Goal: Information Seeking & Learning: Compare options

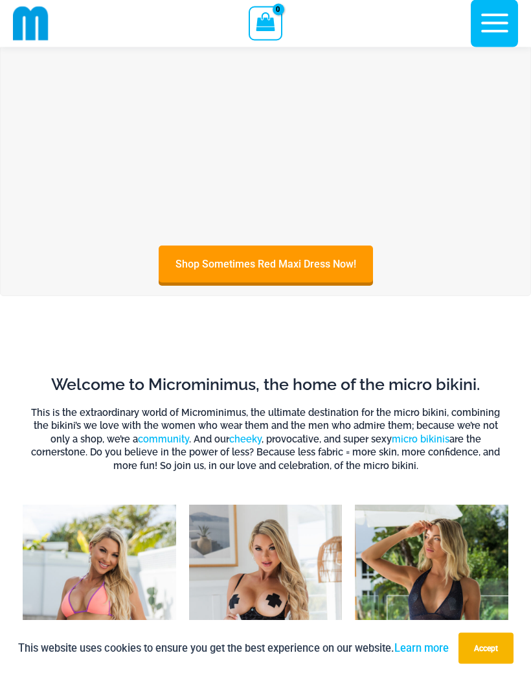
scroll to position [258, 0]
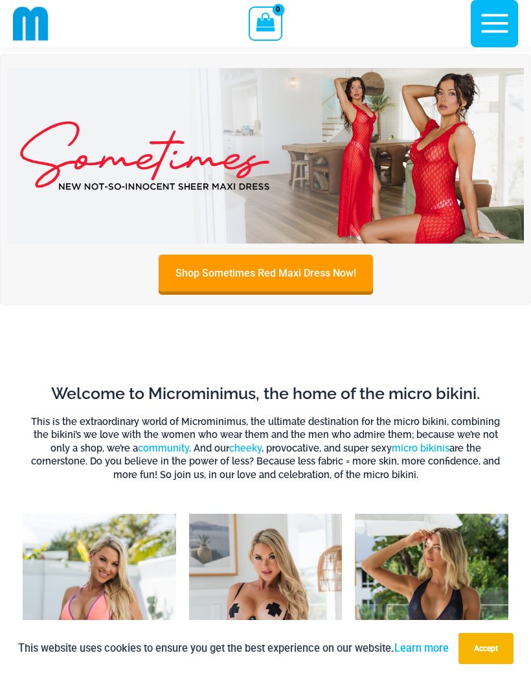
click at [347, 129] on img at bounding box center [265, 156] width 517 height 176
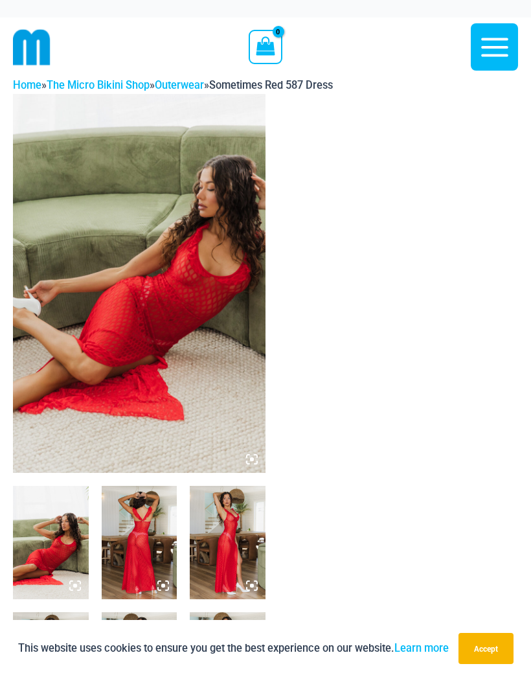
click at [133, 339] on img at bounding box center [139, 283] width 253 height 379
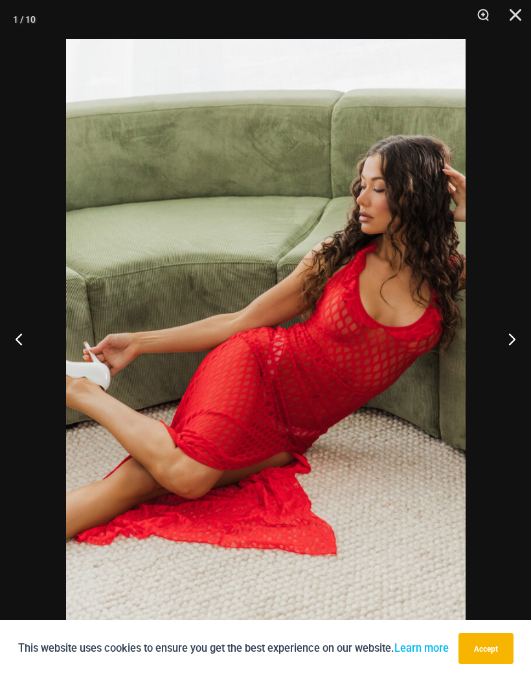
click at [512, 335] on button "Next" at bounding box center [507, 338] width 49 height 65
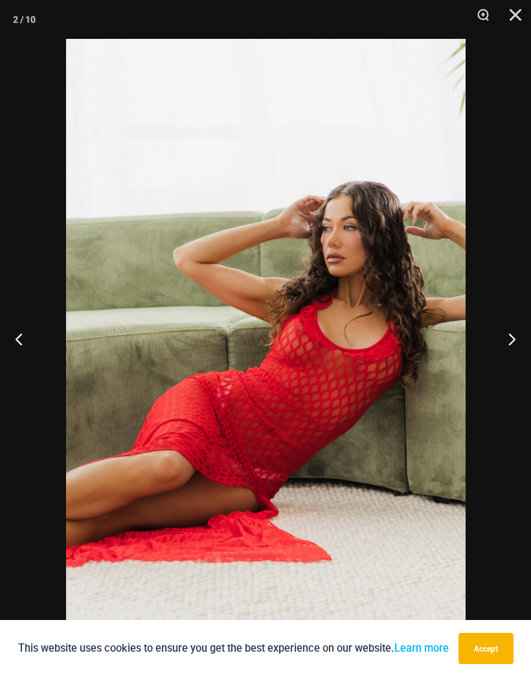
click at [515, 341] on button "Next" at bounding box center [507, 338] width 49 height 65
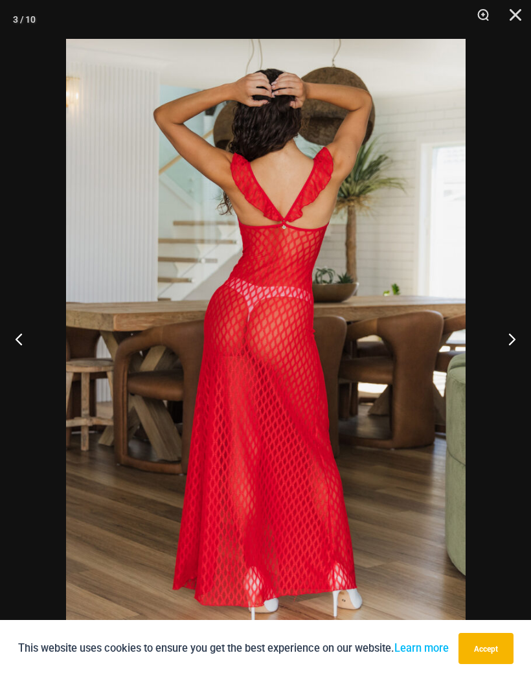
click at [501, 347] on button "Next" at bounding box center [507, 338] width 49 height 65
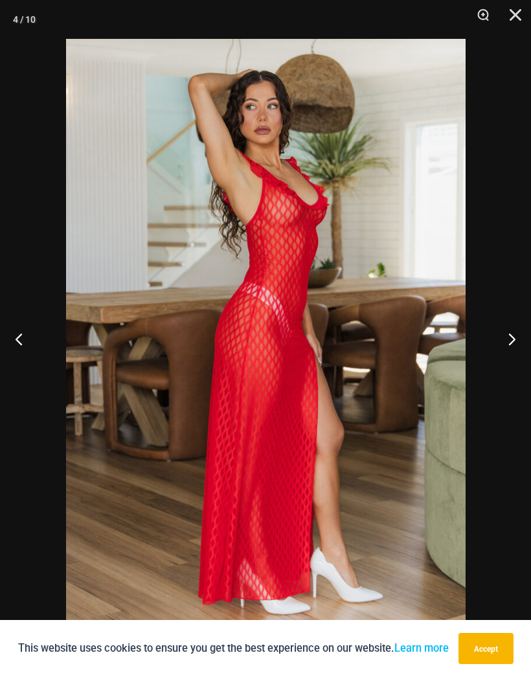
click at [498, 347] on button "Next" at bounding box center [507, 338] width 49 height 65
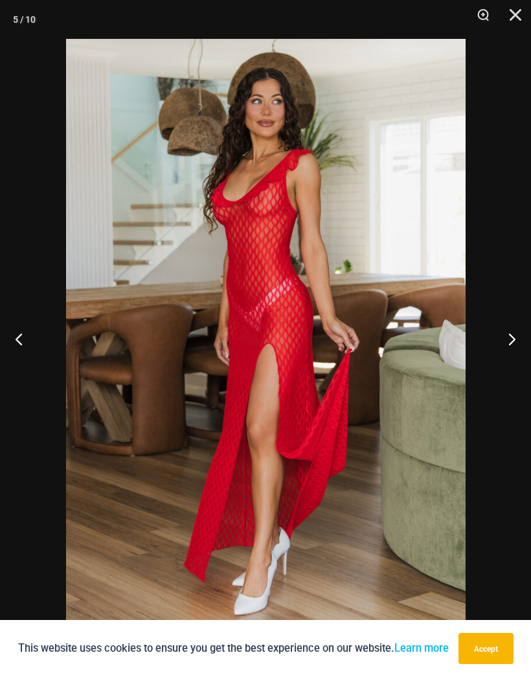
click at [501, 347] on button "Next" at bounding box center [507, 338] width 49 height 65
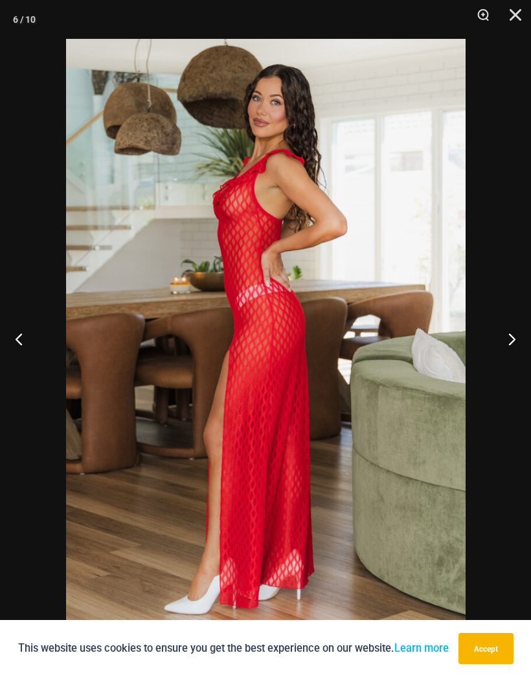
click at [512, 346] on button "Next" at bounding box center [507, 338] width 49 height 65
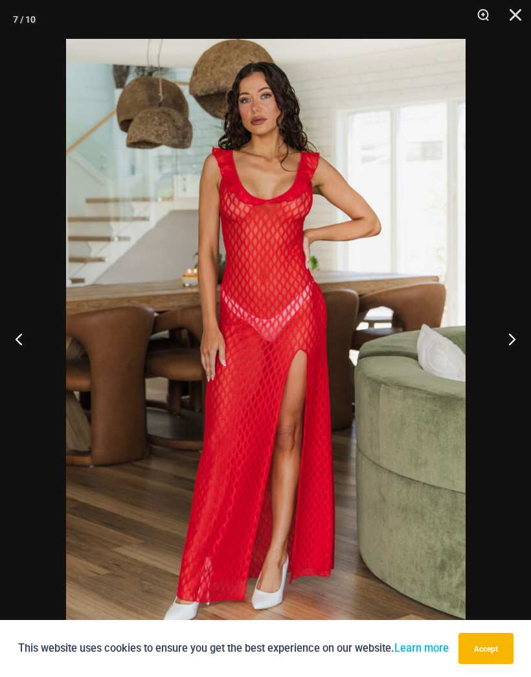
click at [514, 344] on button "Next" at bounding box center [507, 338] width 49 height 65
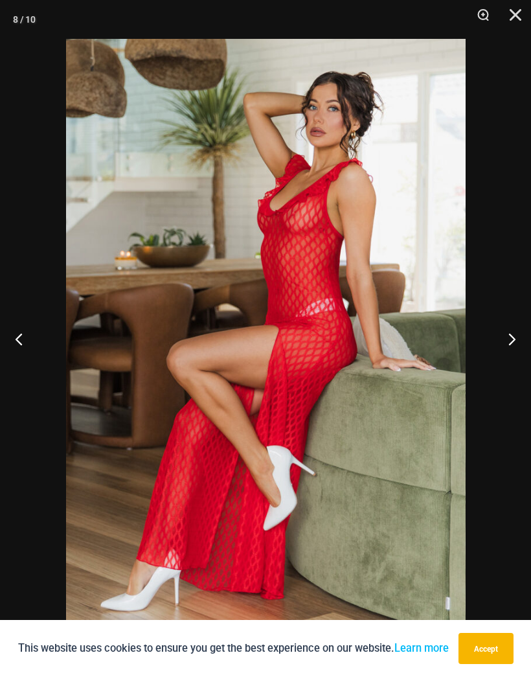
click at [514, 343] on button "Next" at bounding box center [507, 338] width 49 height 65
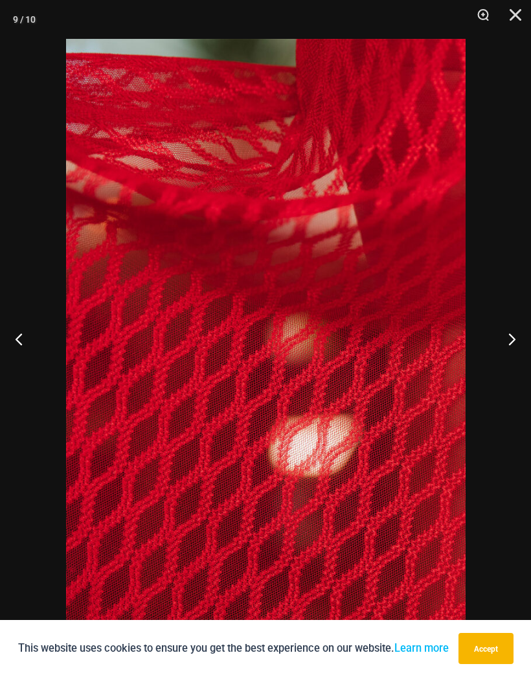
click at [513, 342] on button "Next" at bounding box center [507, 338] width 49 height 65
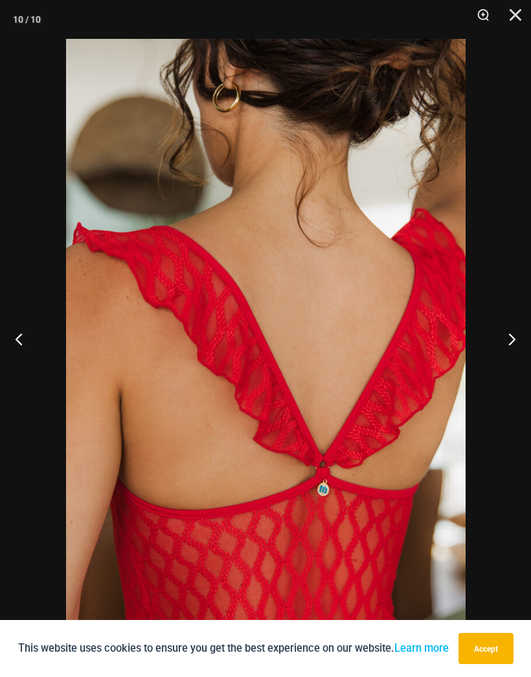
click at [512, 342] on button "Next" at bounding box center [507, 338] width 49 height 65
click at [508, 14] on button "Close" at bounding box center [511, 19] width 32 height 39
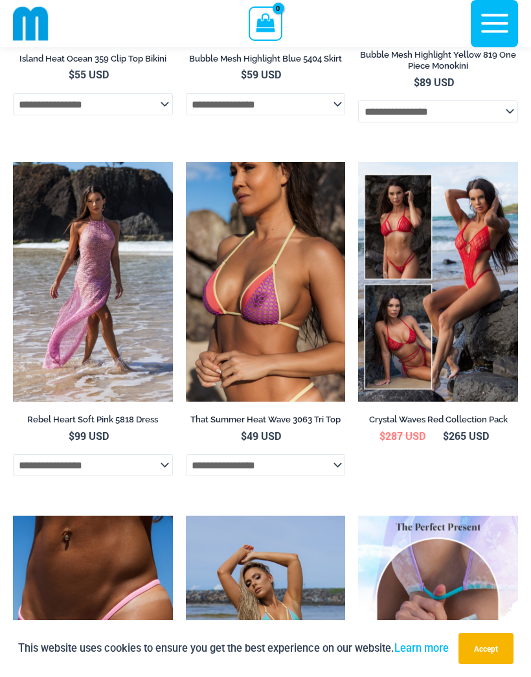
scroll to position [2021, 0]
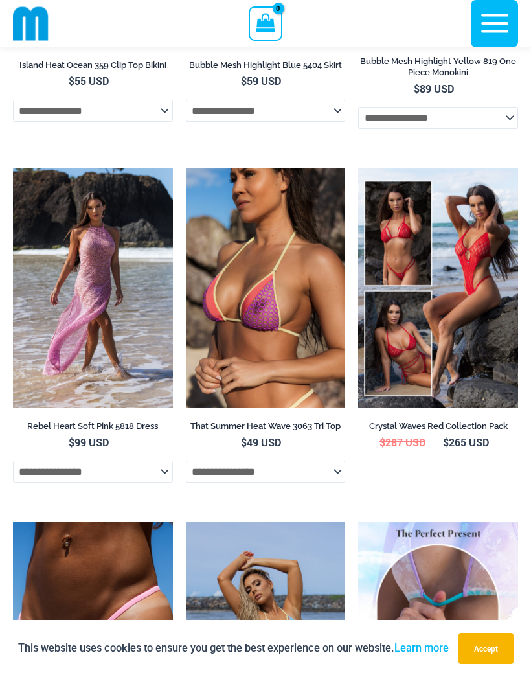
click at [13, 168] on img at bounding box center [13, 168] width 0 height 0
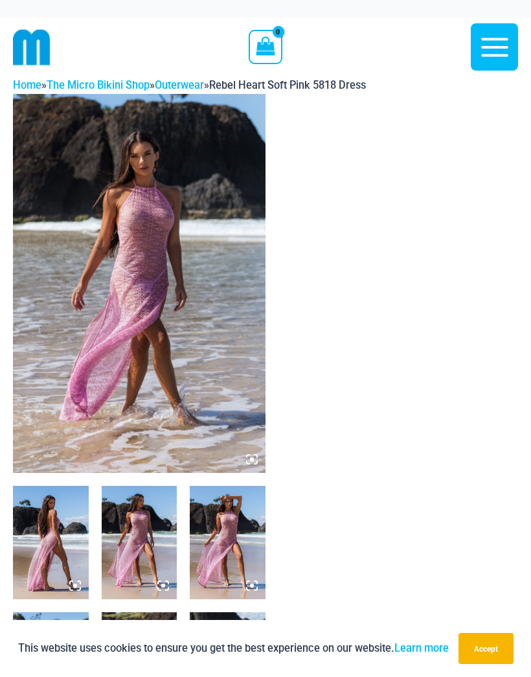
click at [210, 306] on img at bounding box center [139, 283] width 253 height 379
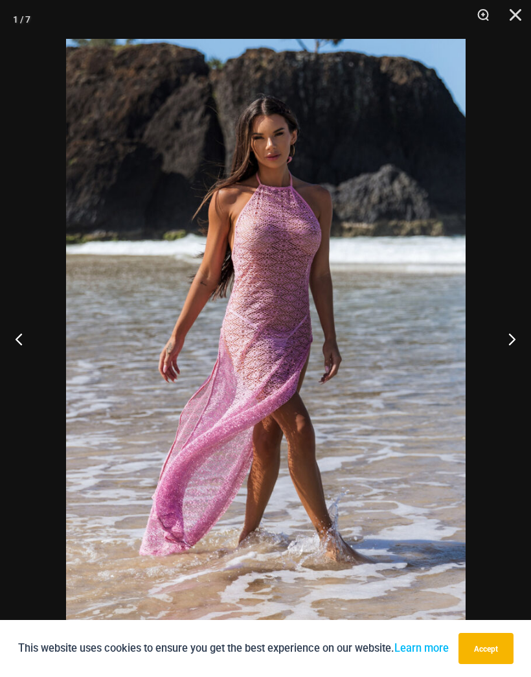
click at [512, 341] on button "Next" at bounding box center [507, 338] width 49 height 65
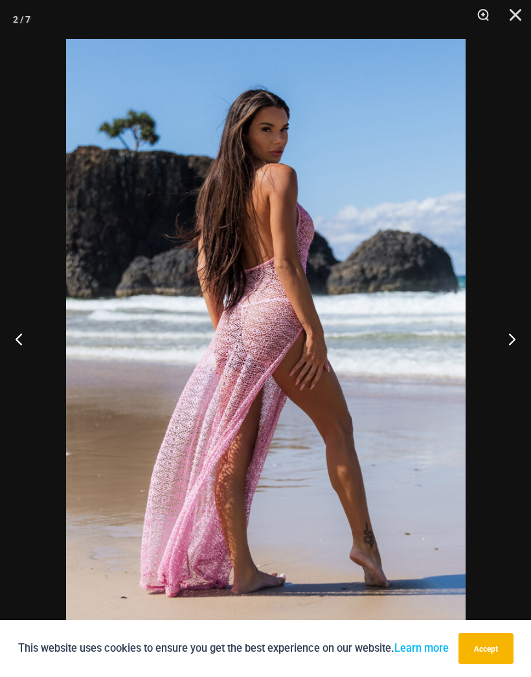
click at [514, 334] on button "Next" at bounding box center [507, 338] width 49 height 65
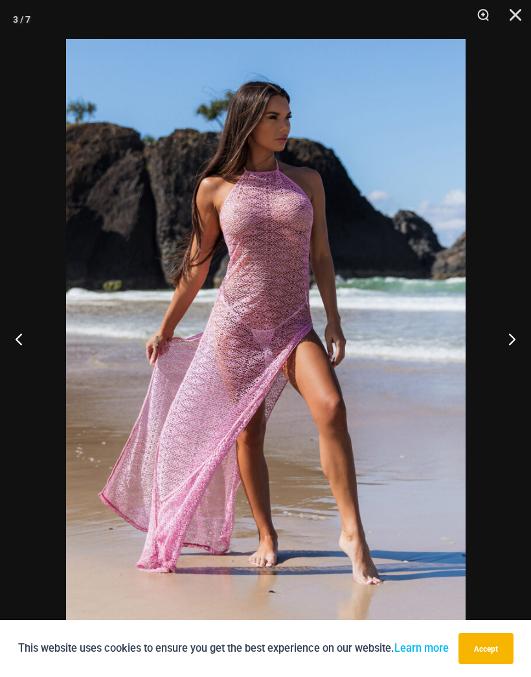
click at [509, 334] on button "Next" at bounding box center [507, 338] width 49 height 65
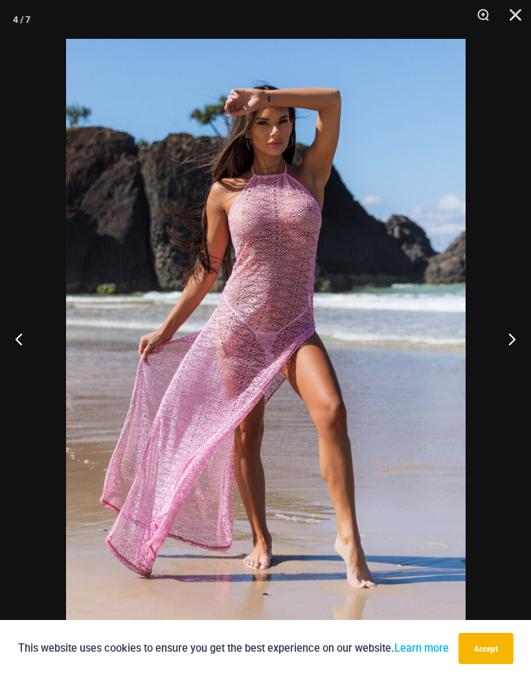
click at [512, 332] on button "Next" at bounding box center [507, 338] width 49 height 65
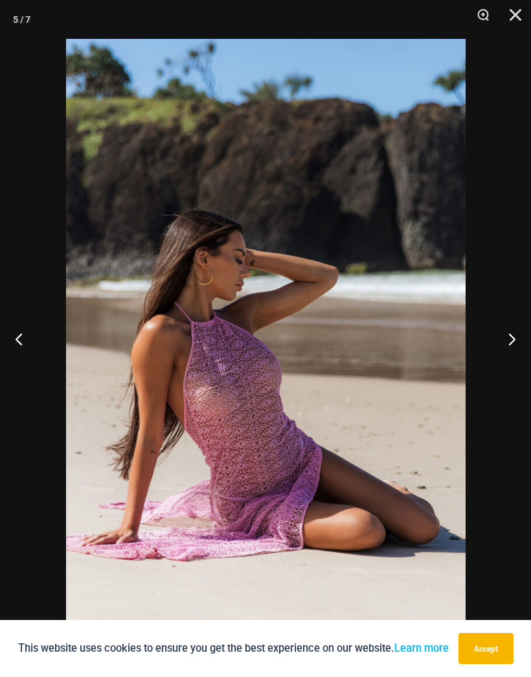
click at [510, 332] on button "Next" at bounding box center [507, 338] width 49 height 65
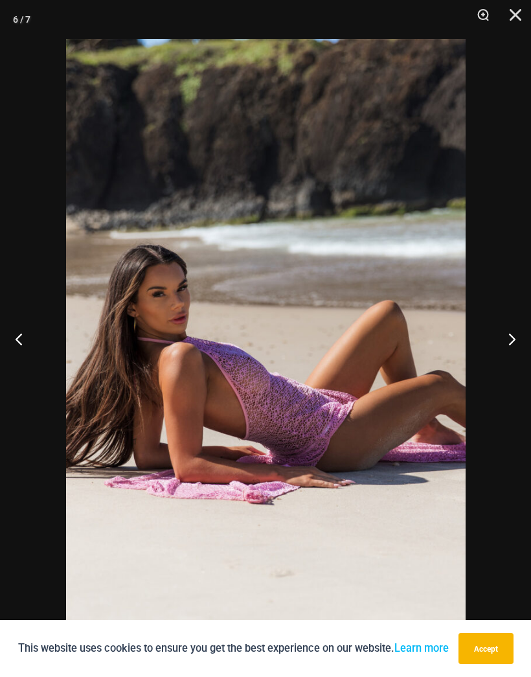
click at [510, 330] on button "Next" at bounding box center [507, 338] width 49 height 65
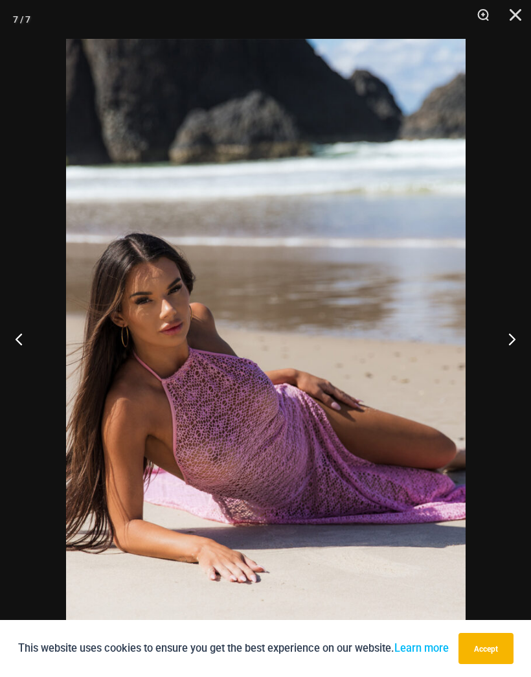
click at [507, 331] on button "Next" at bounding box center [507, 338] width 49 height 65
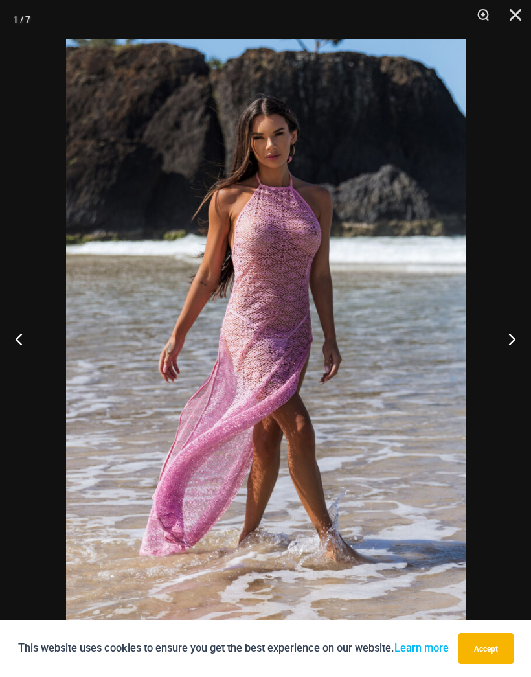
click at [508, 6] on button "Close" at bounding box center [511, 19] width 32 height 39
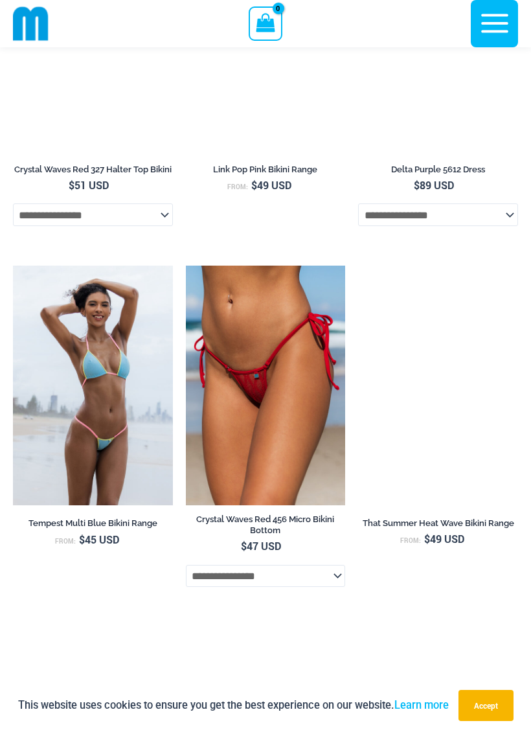
scroll to position [2277, 0]
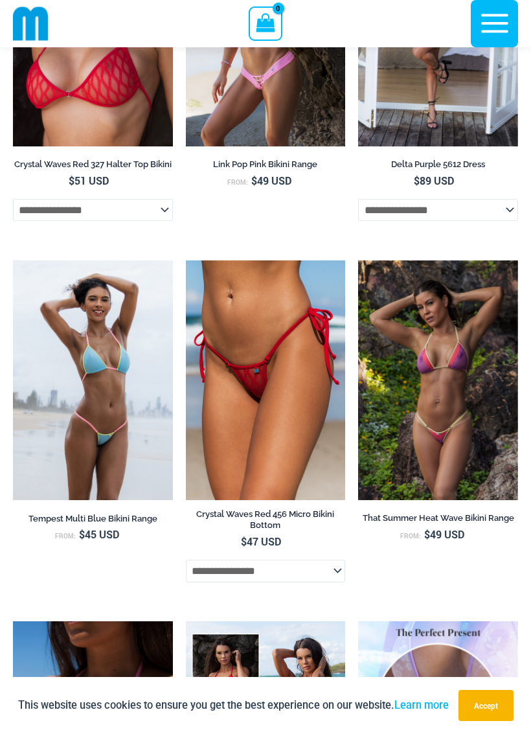
click at [13, 260] on img at bounding box center [13, 260] width 0 height 0
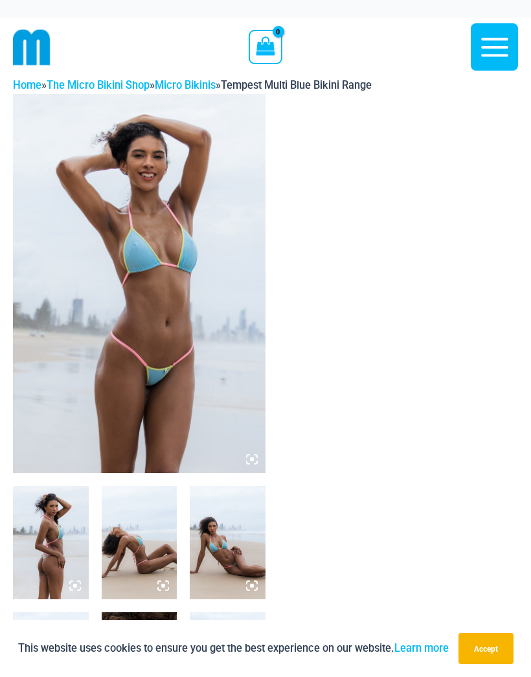
click at [171, 384] on img at bounding box center [139, 283] width 253 height 379
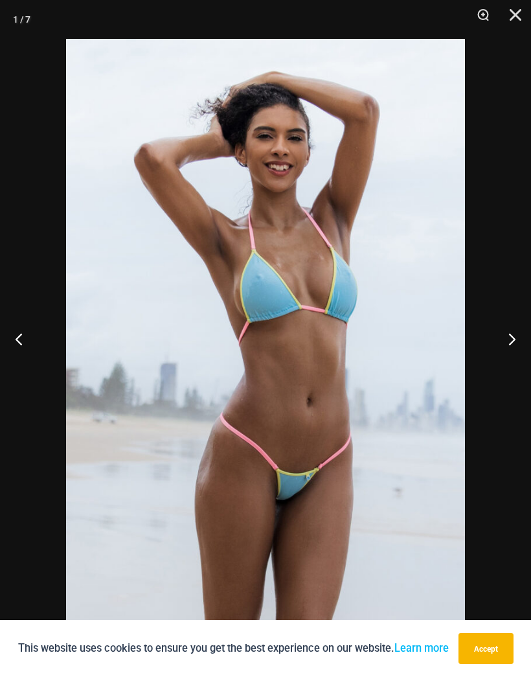
click at [509, 341] on button "Next" at bounding box center [507, 338] width 49 height 65
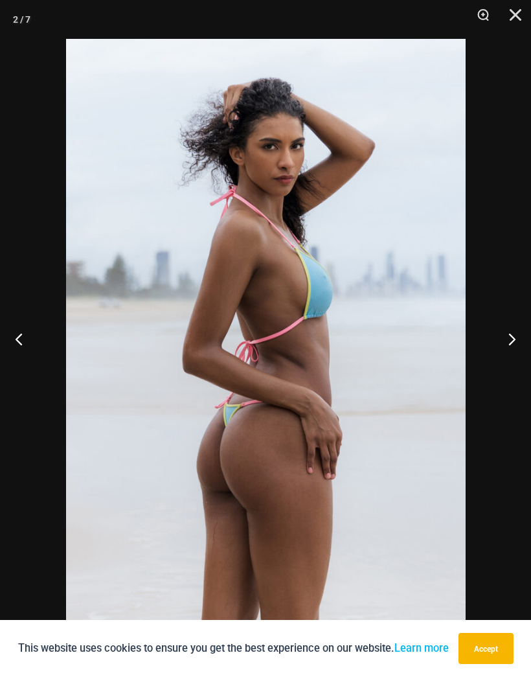
click at [520, 343] on button "Next" at bounding box center [507, 338] width 49 height 65
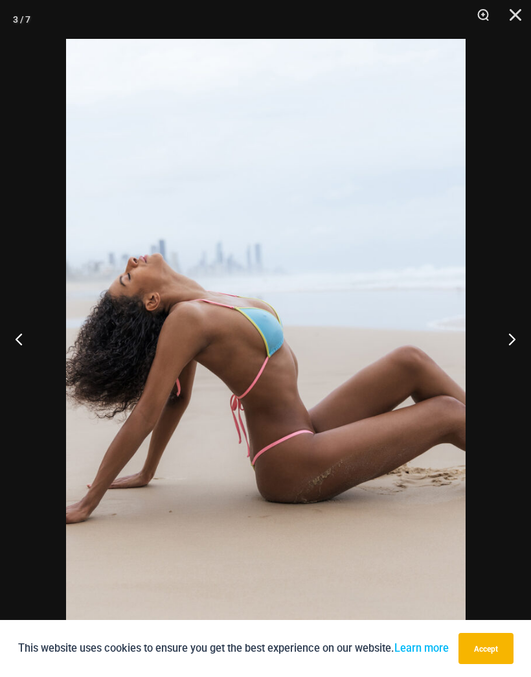
click at [517, 342] on button "Next" at bounding box center [507, 338] width 49 height 65
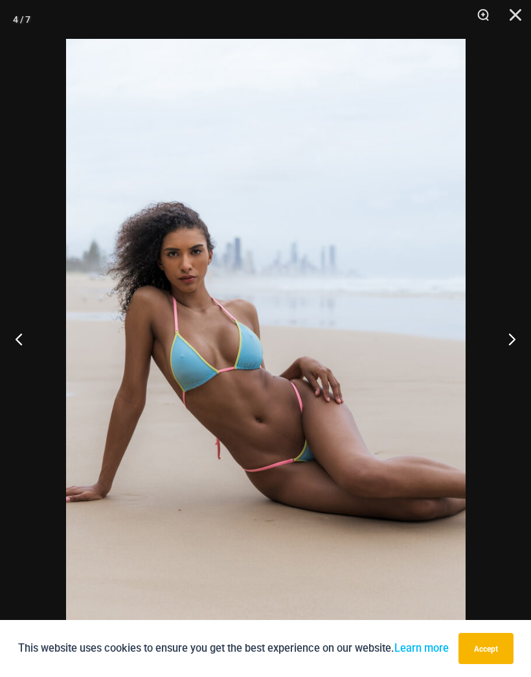
click at [513, 345] on button "Next" at bounding box center [507, 338] width 49 height 65
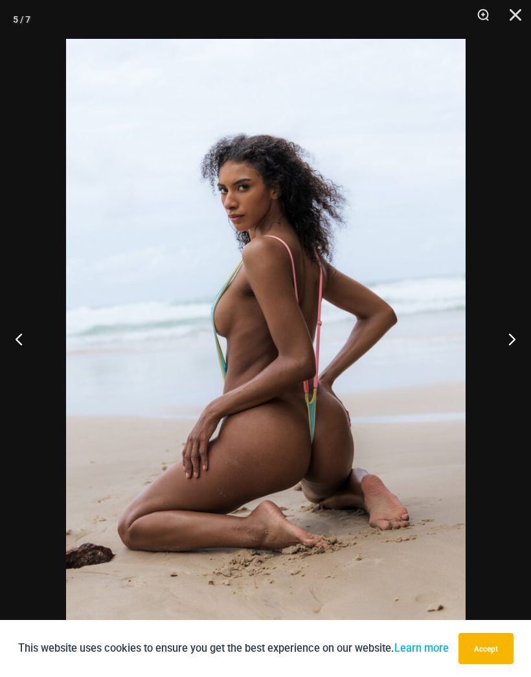
click at [509, 346] on button "Next" at bounding box center [507, 338] width 49 height 65
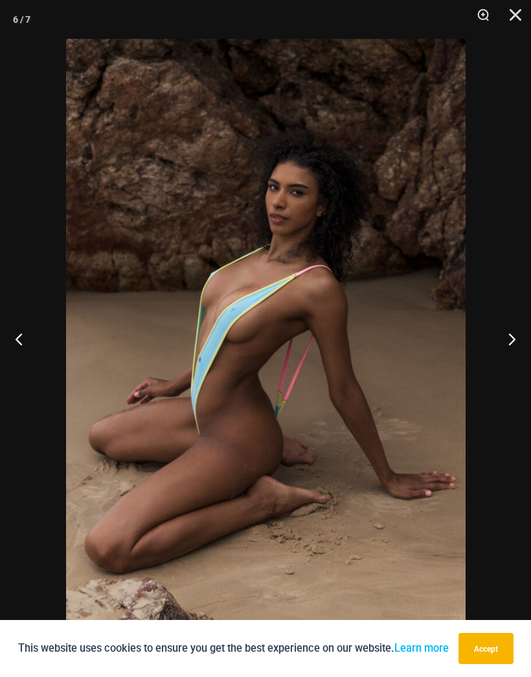
click at [509, 348] on button "Next" at bounding box center [507, 338] width 49 height 65
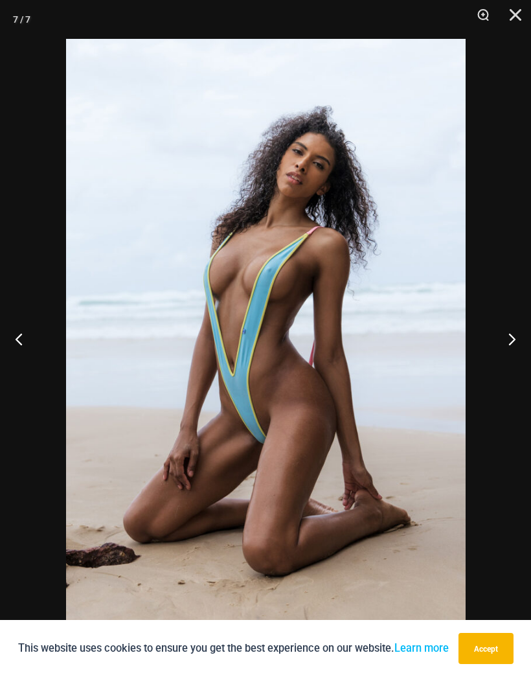
click at [507, 349] on button "Next" at bounding box center [507, 338] width 49 height 65
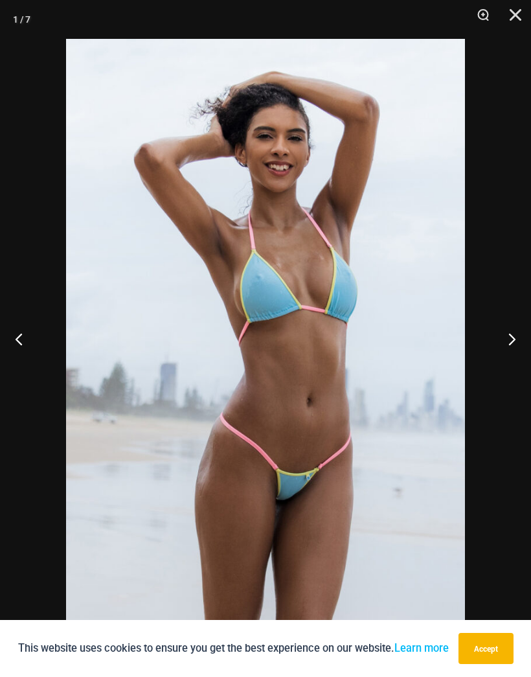
click at [514, 350] on button "Next" at bounding box center [507, 338] width 49 height 65
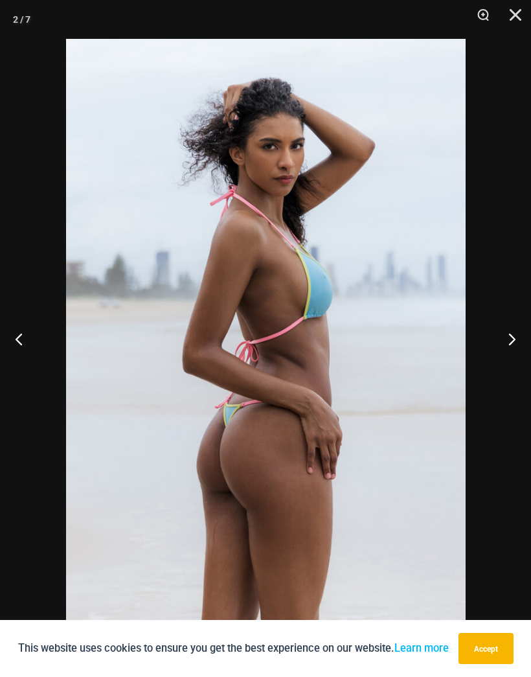
click at [515, 351] on button "Next" at bounding box center [507, 338] width 49 height 65
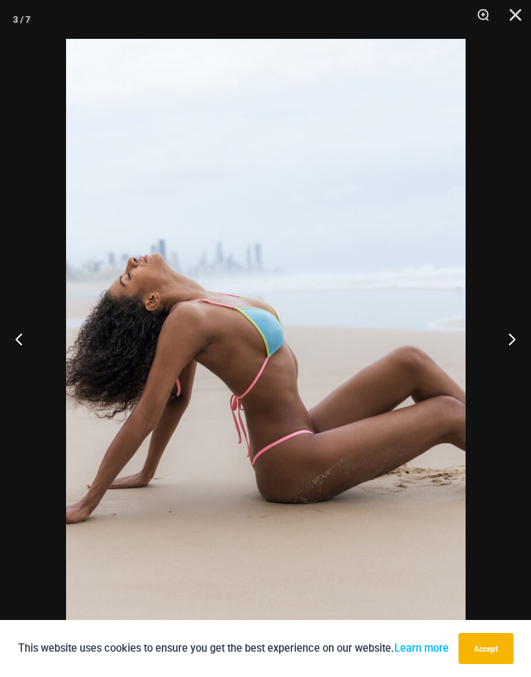
click at [494, 10] on button "Zoom" at bounding box center [478, 19] width 32 height 39
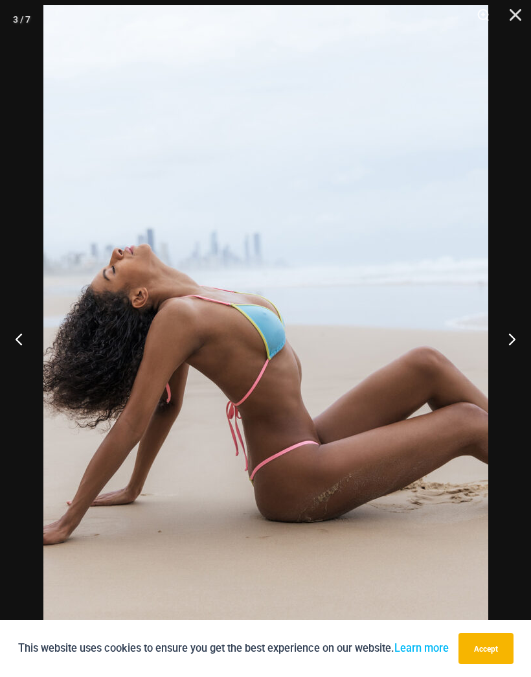
click at [503, 14] on button "Close" at bounding box center [511, 19] width 32 height 39
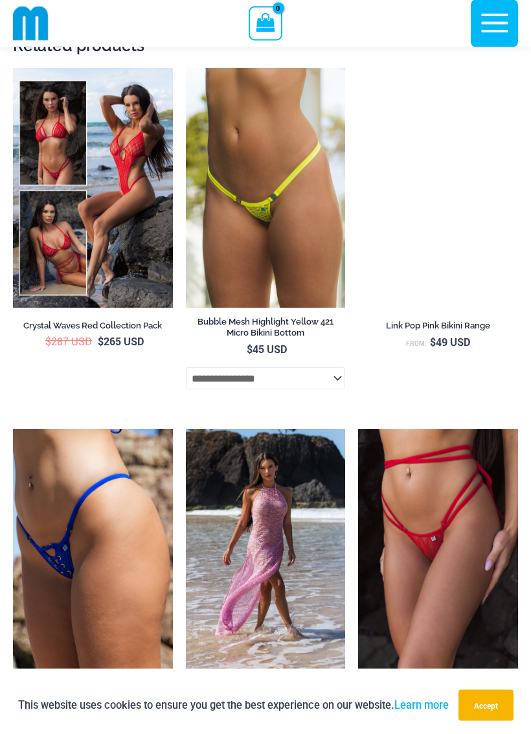
scroll to position [3979, 0]
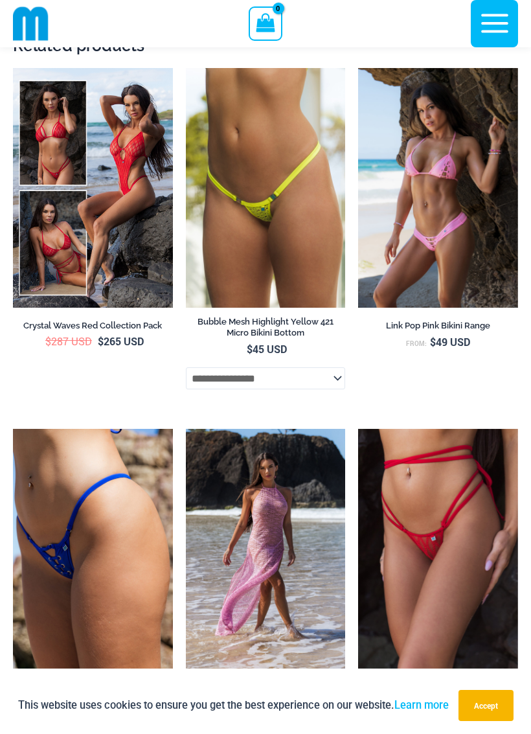
click at [186, 68] on img at bounding box center [186, 68] width 0 height 0
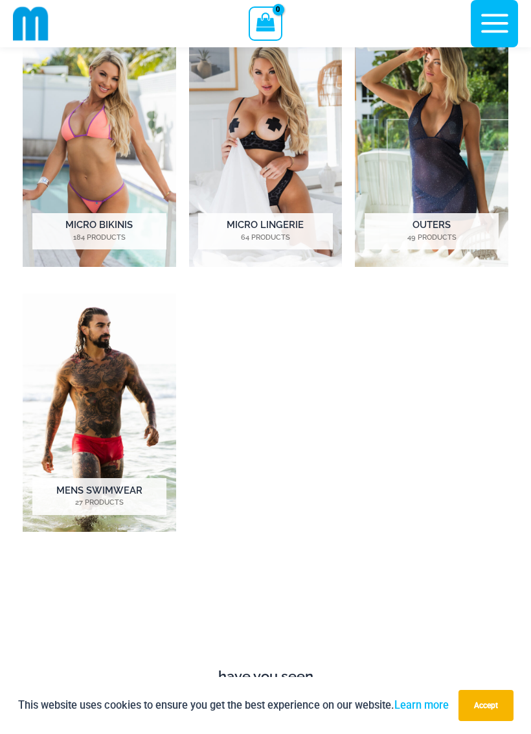
scroll to position [744, 0]
click at [277, 115] on img "Visit product category Micro Lingerie" at bounding box center [266, 147] width 154 height 238
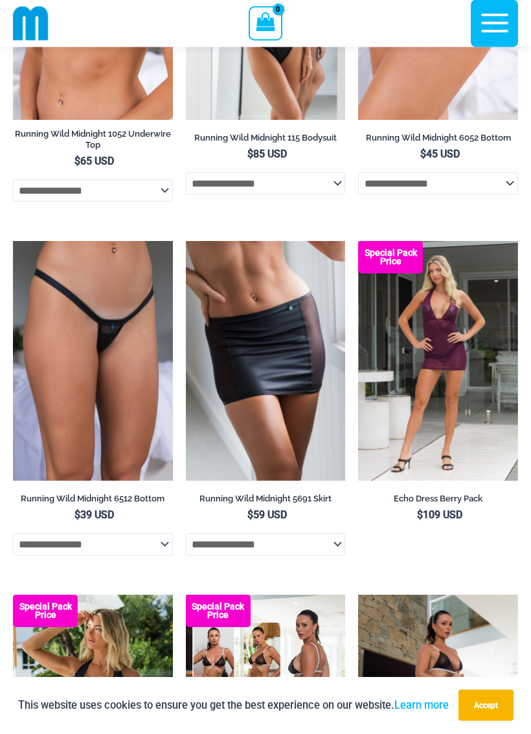
scroll to position [1749, 0]
click at [13, 241] on img at bounding box center [13, 241] width 0 height 0
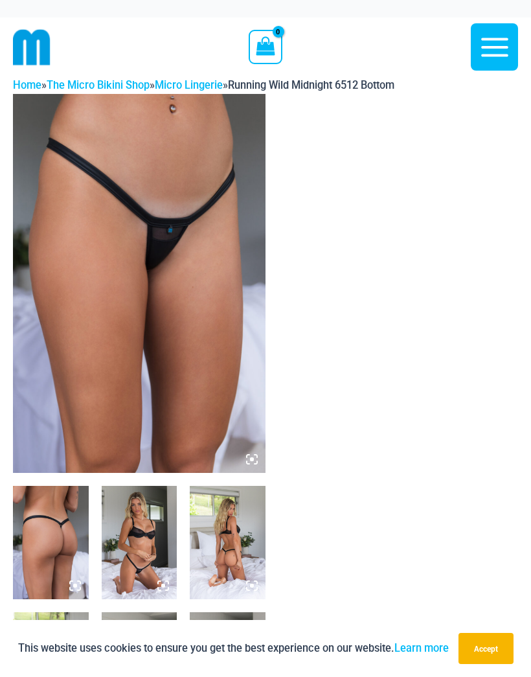
click at [149, 405] on img at bounding box center [139, 283] width 253 height 379
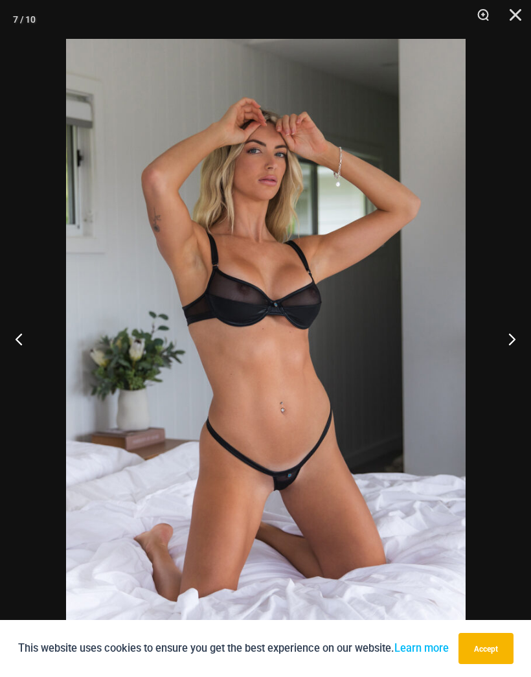
click at [373, 131] on div "7 / 10" at bounding box center [265, 338] width 531 height 677
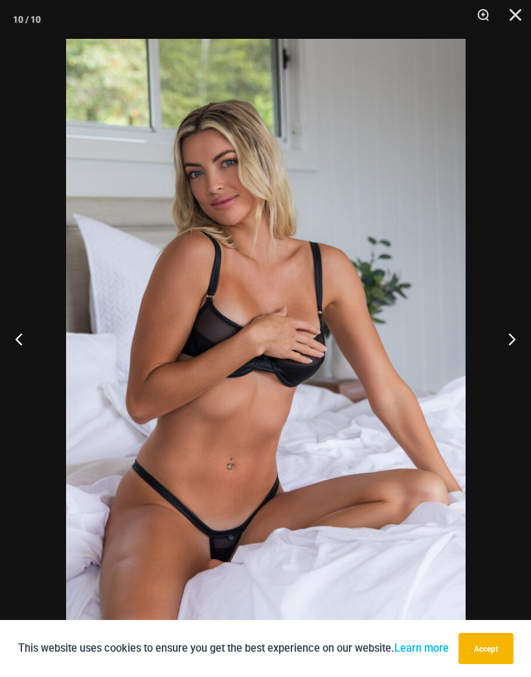
click at [491, 17] on button "Zoom" at bounding box center [478, 19] width 32 height 39
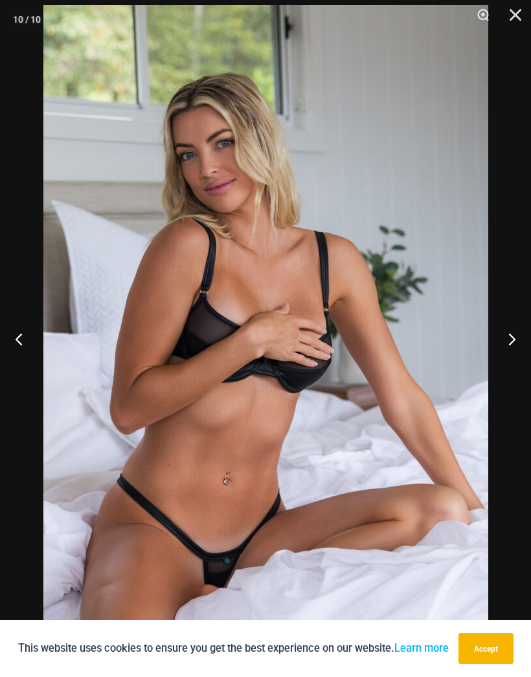
click at [489, 21] on button "Zoom" at bounding box center [478, 19] width 32 height 39
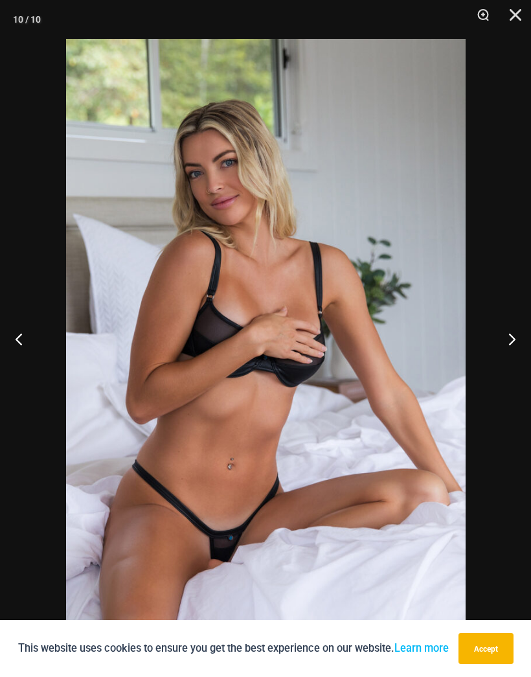
click at [503, 8] on button "Close" at bounding box center [511, 19] width 32 height 39
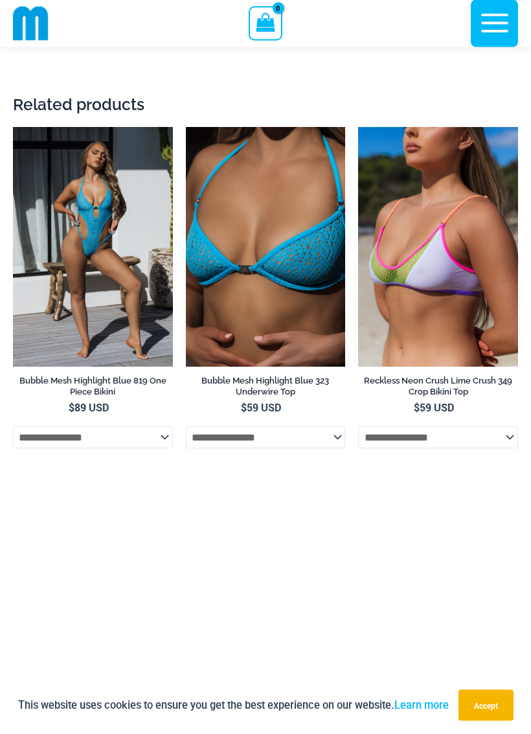
scroll to position [2558, 0]
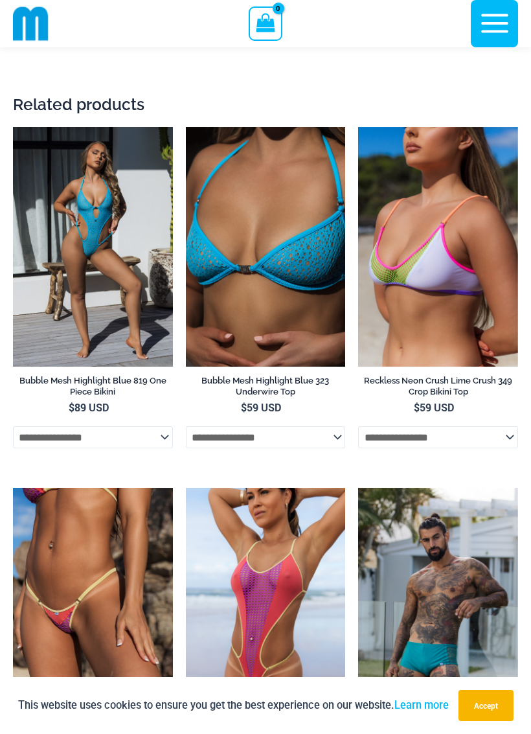
click at [358, 127] on img at bounding box center [358, 127] width 0 height 0
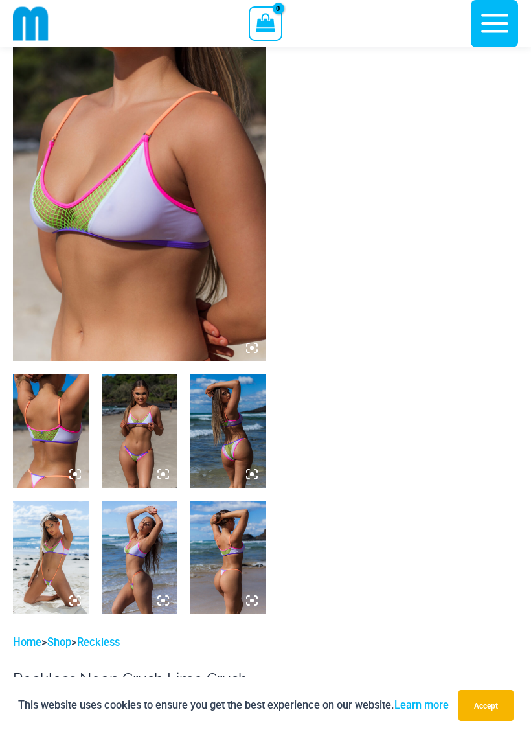
scroll to position [102, 0]
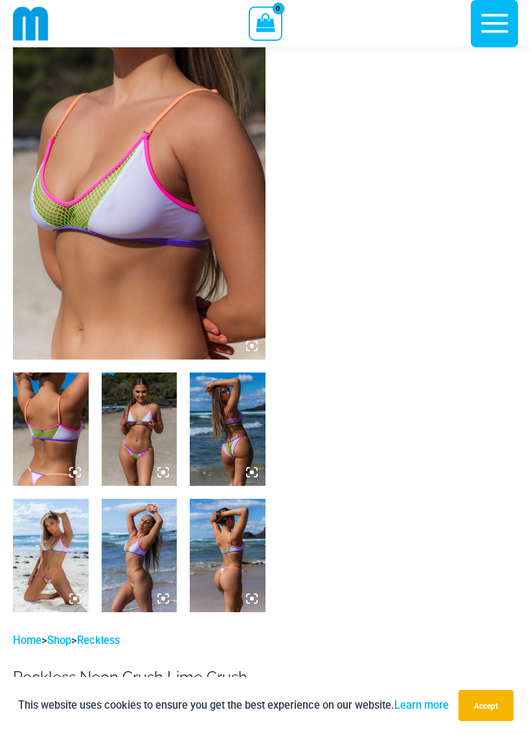
click at [189, 117] on img at bounding box center [139, 170] width 253 height 379
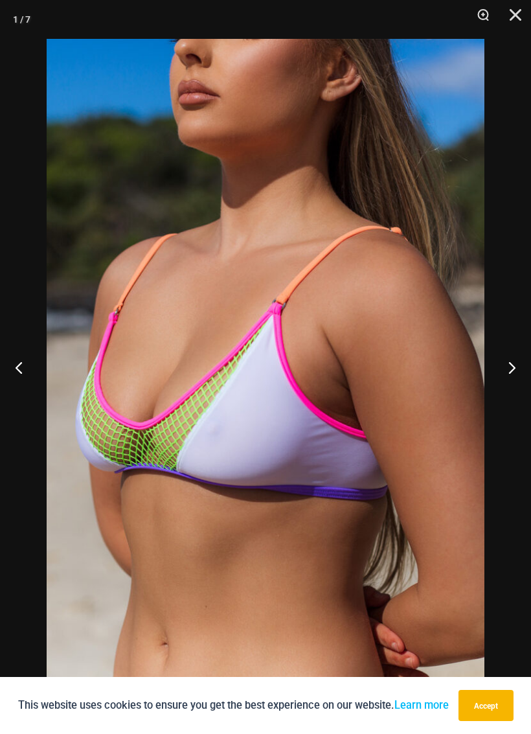
click at [389, 126] on img at bounding box center [266, 367] width 438 height 656
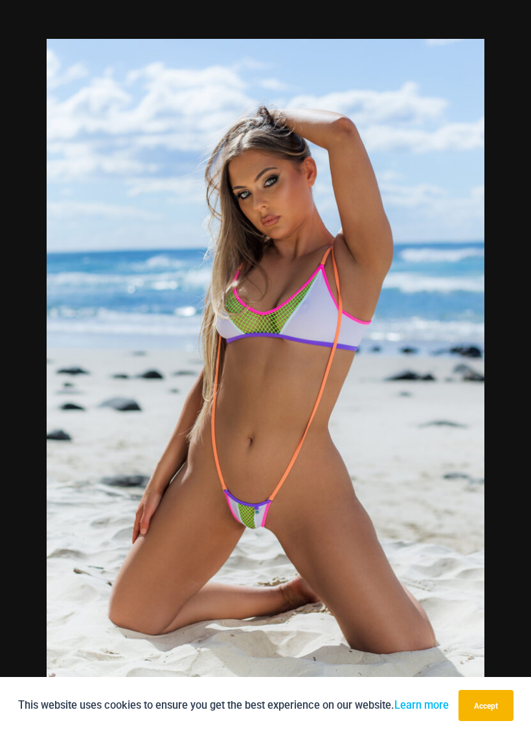
click at [334, 137] on div at bounding box center [265, 367] width 531 height 734
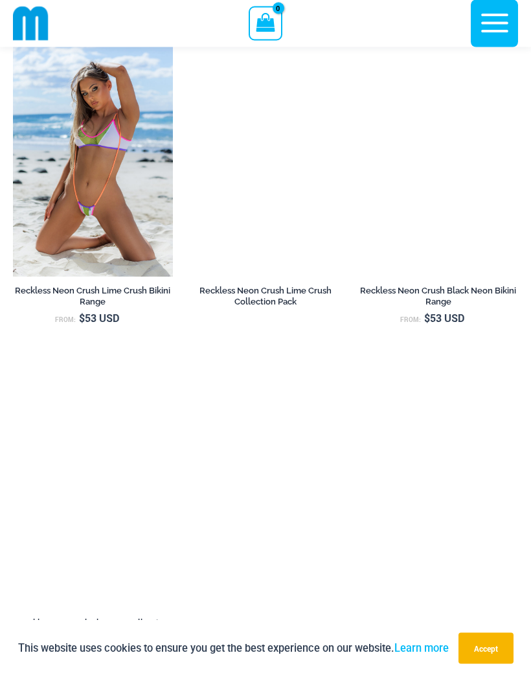
scroll to position [1872, 0]
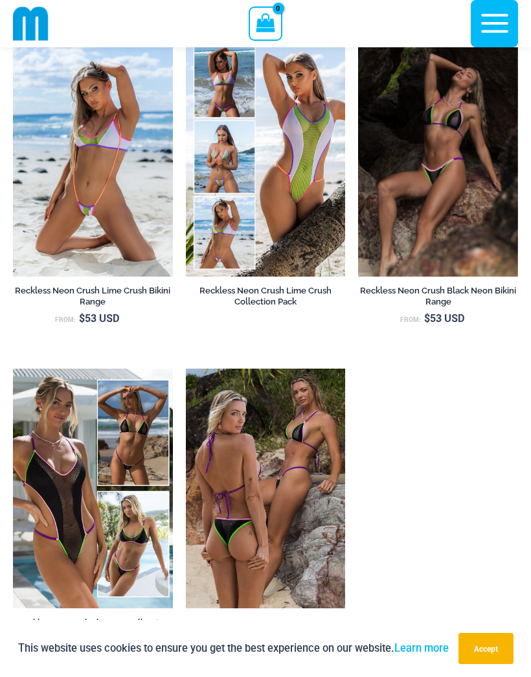
click at [186, 37] on img at bounding box center [186, 37] width 0 height 0
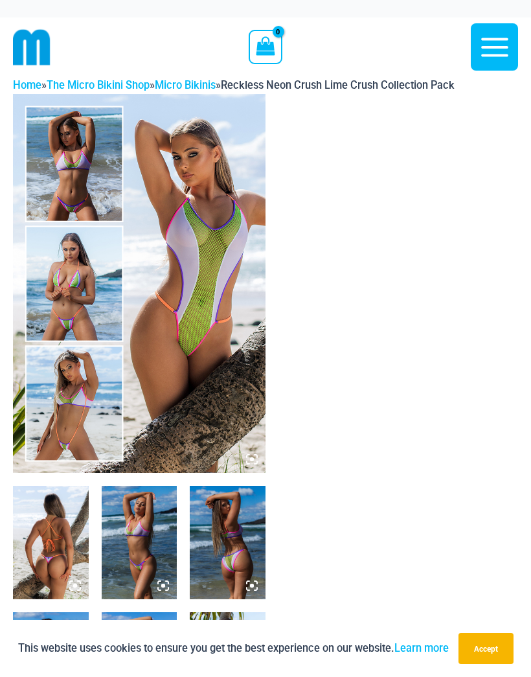
click at [195, 124] on img at bounding box center [139, 283] width 253 height 379
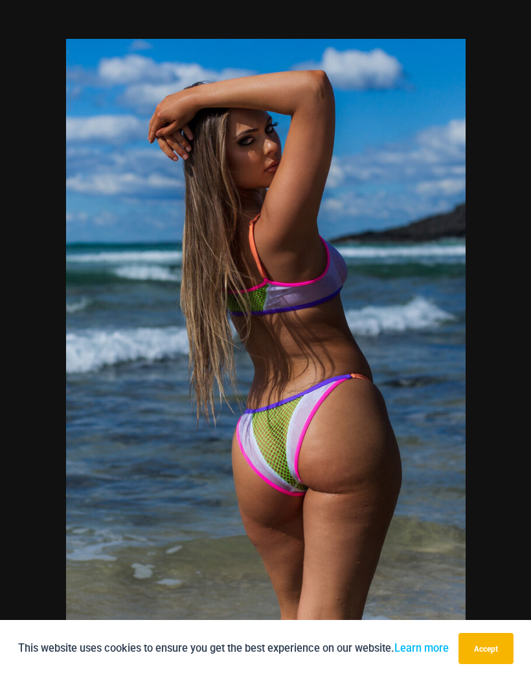
click at [343, 109] on img at bounding box center [266, 338] width 400 height 599
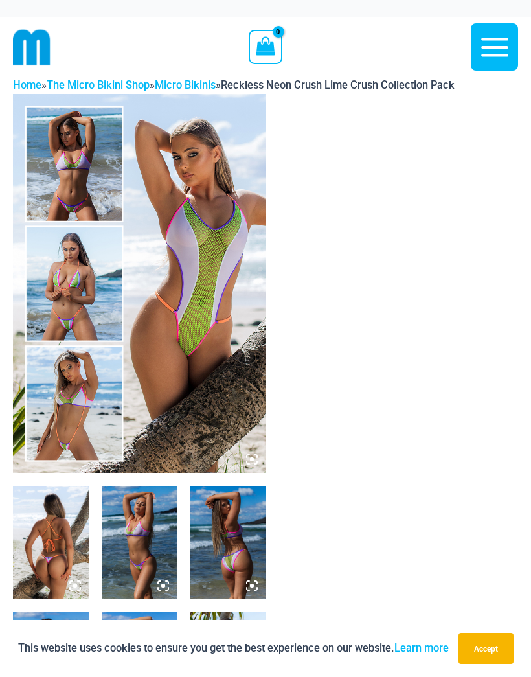
click at [234, 530] on img at bounding box center [228, 542] width 76 height 113
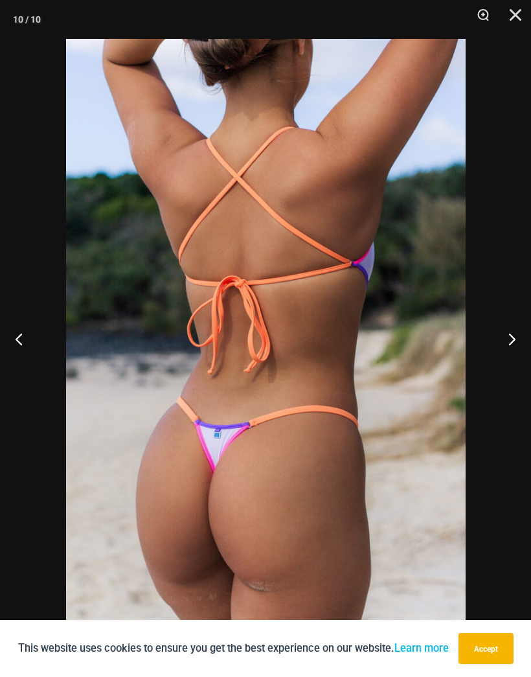
click at [503, 16] on button "Close" at bounding box center [511, 19] width 32 height 39
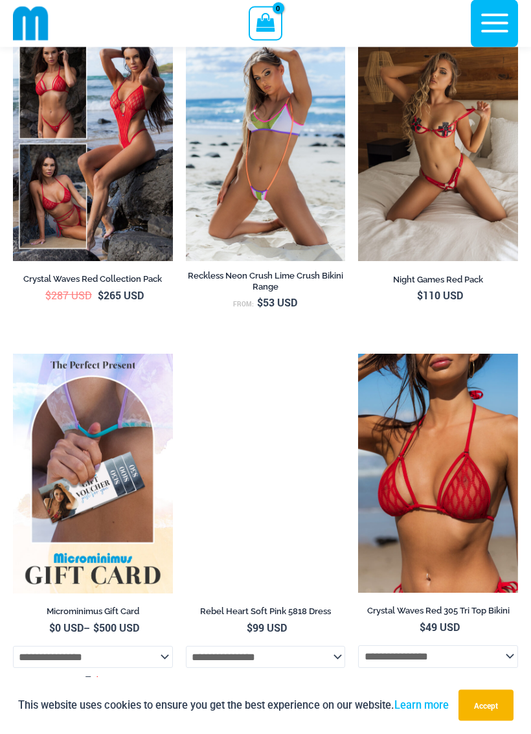
scroll to position [7102, 0]
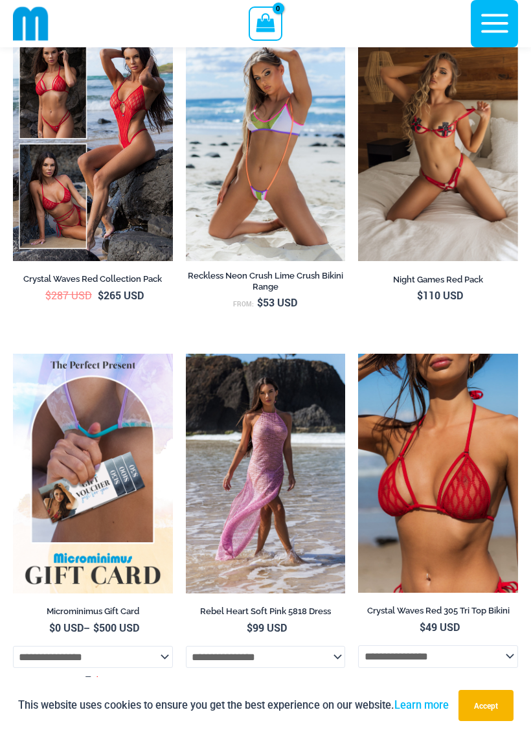
click at [358, 21] on img at bounding box center [358, 21] width 0 height 0
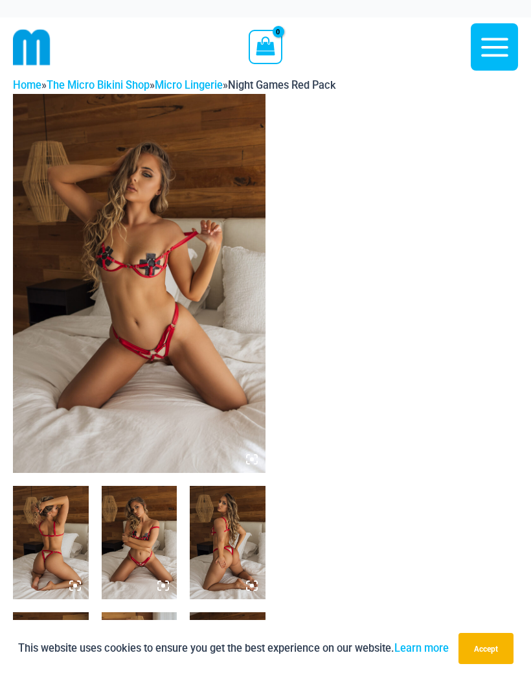
click at [175, 396] on img at bounding box center [139, 283] width 253 height 379
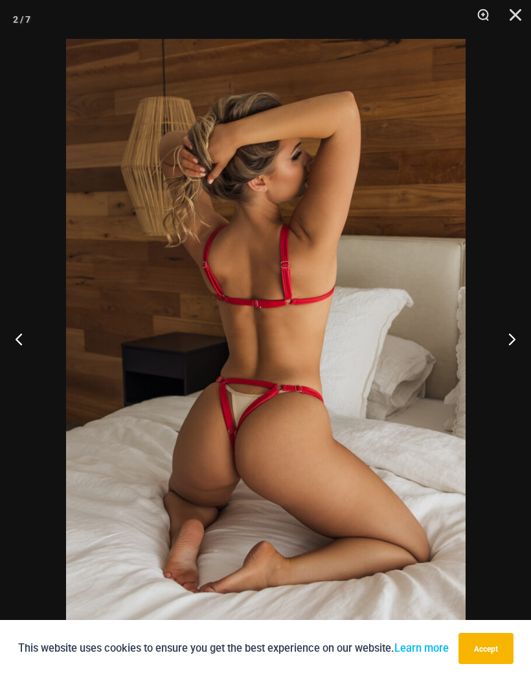
click at [387, 137] on img at bounding box center [266, 338] width 400 height 599
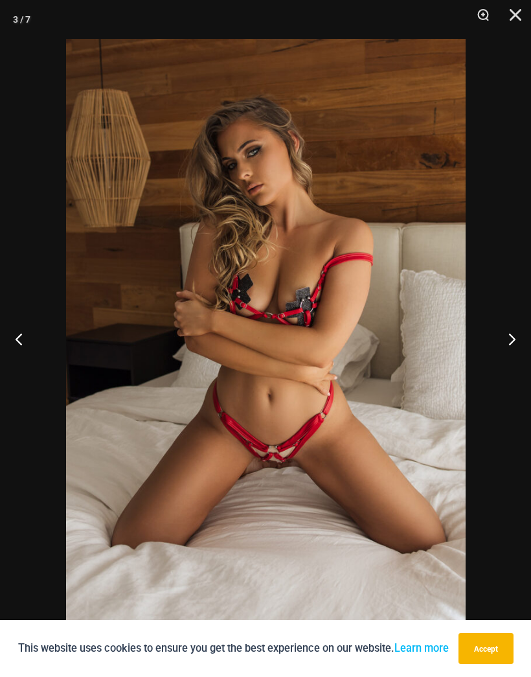
click at [376, 132] on img at bounding box center [266, 338] width 400 height 599
click at [513, 340] on button "Next" at bounding box center [507, 338] width 49 height 65
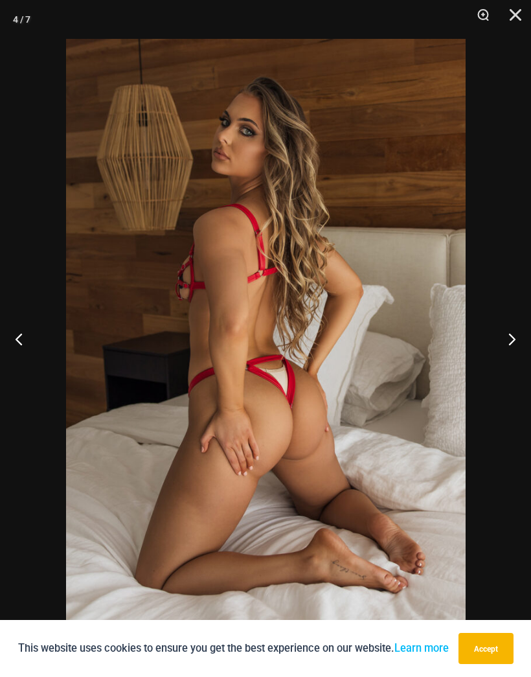
click at [518, 335] on button "Next" at bounding box center [507, 338] width 49 height 65
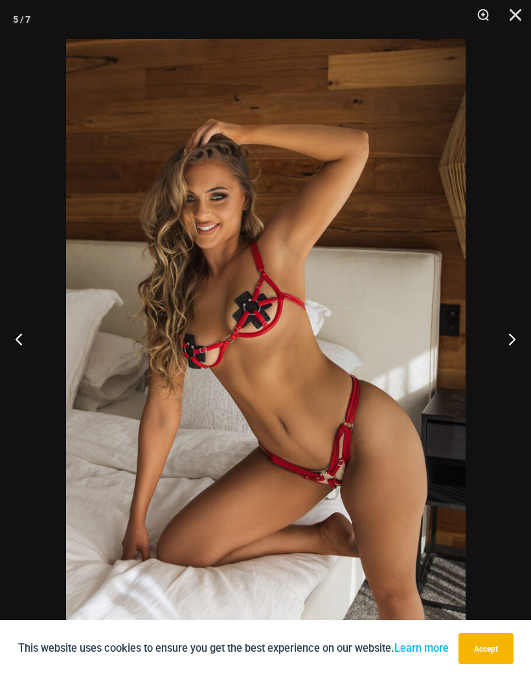
click at [505, 341] on button "Next" at bounding box center [507, 338] width 49 height 65
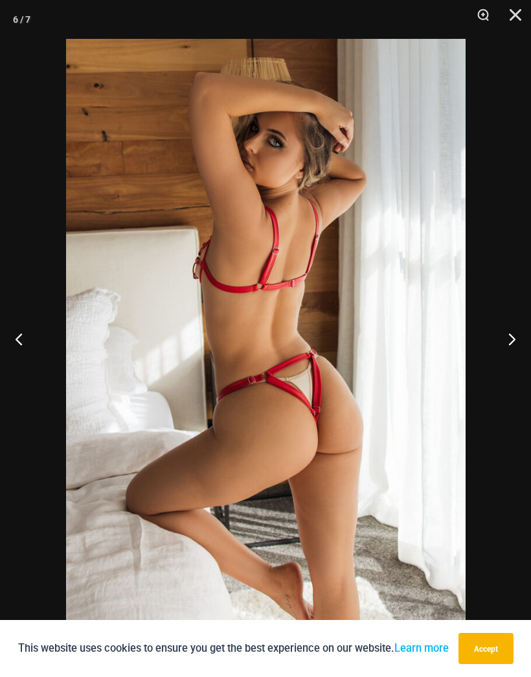
click at [500, 341] on button "Next" at bounding box center [507, 338] width 49 height 65
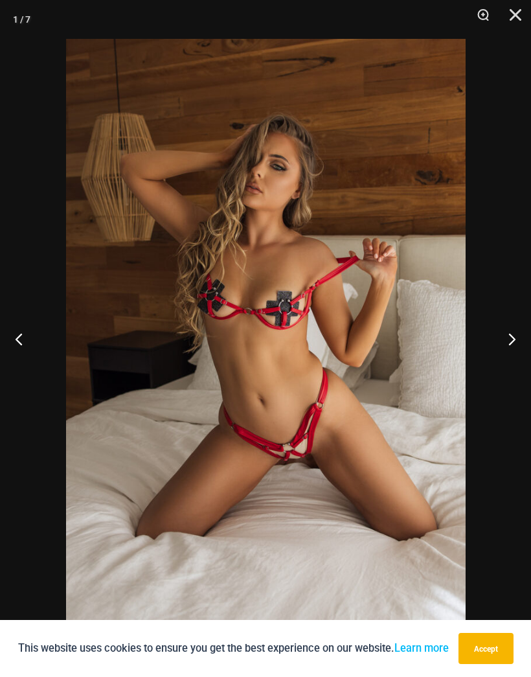
click at [488, 24] on button "Zoom" at bounding box center [478, 19] width 32 height 39
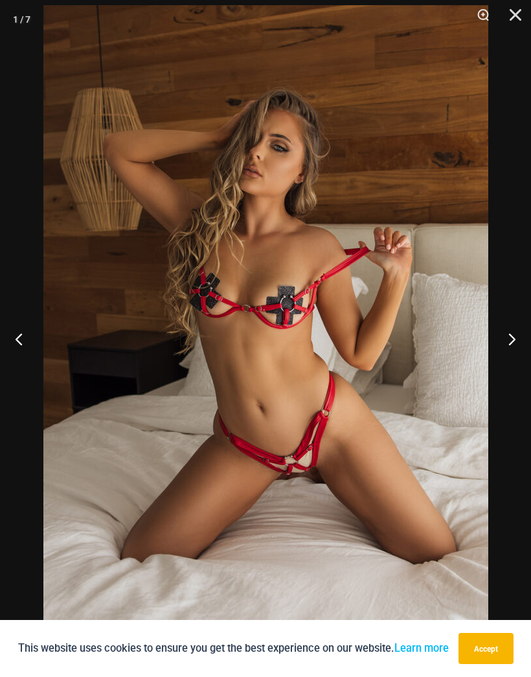
click at [502, 19] on button "Close" at bounding box center [511, 19] width 32 height 39
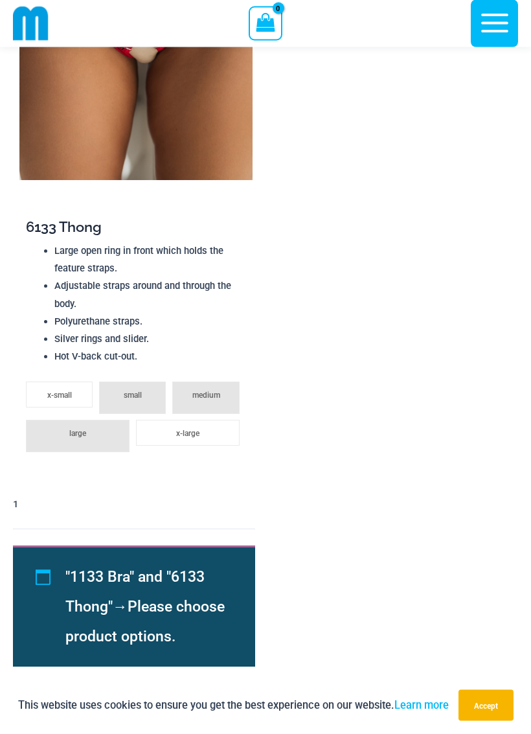
scroll to position [1893, 0]
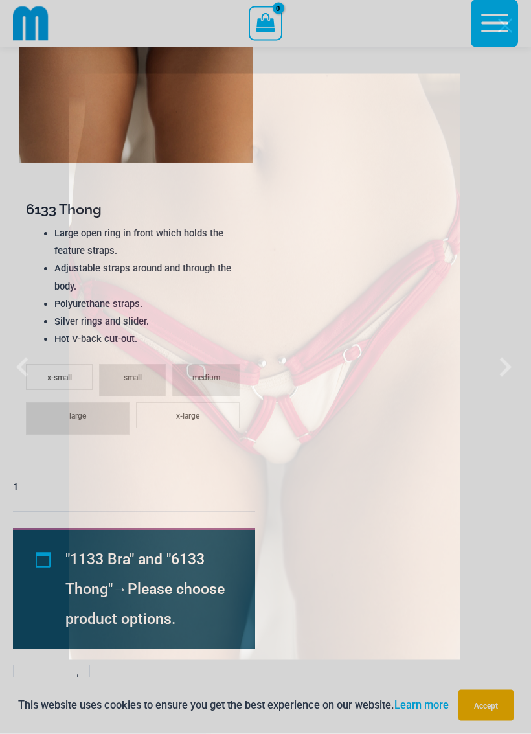
scroll to position [1894, 0]
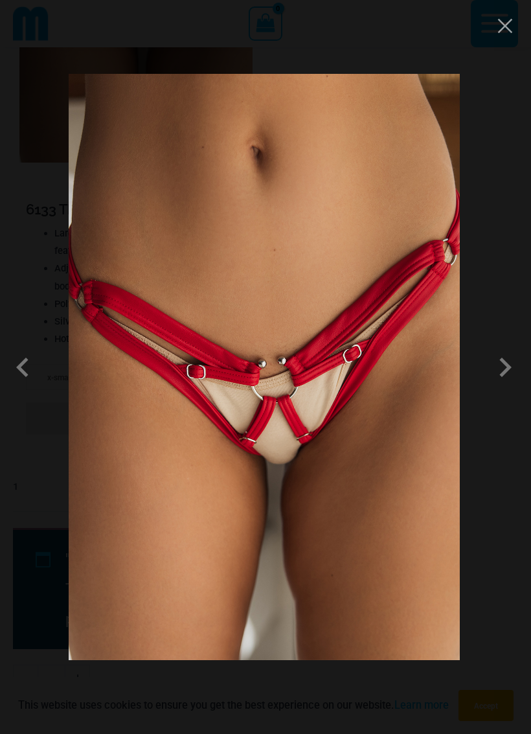
click at [503, 365] on span at bounding box center [505, 367] width 39 height 39
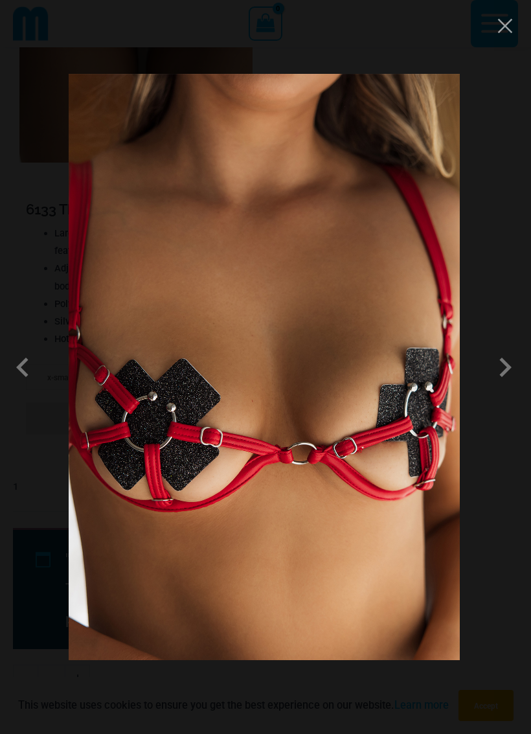
click at [501, 367] on span at bounding box center [505, 367] width 39 height 39
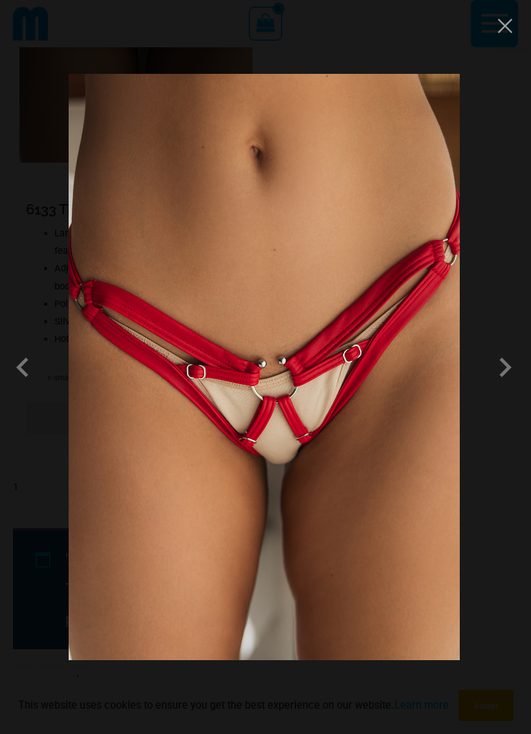
click at [512, 367] on span at bounding box center [505, 367] width 39 height 39
click at [446, 370] on img at bounding box center [264, 367] width 391 height 586
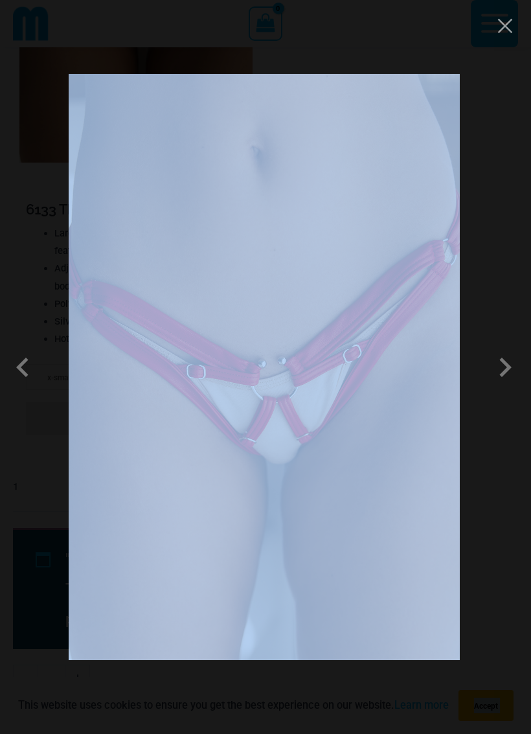
click at [493, 367] on span at bounding box center [505, 367] width 39 height 39
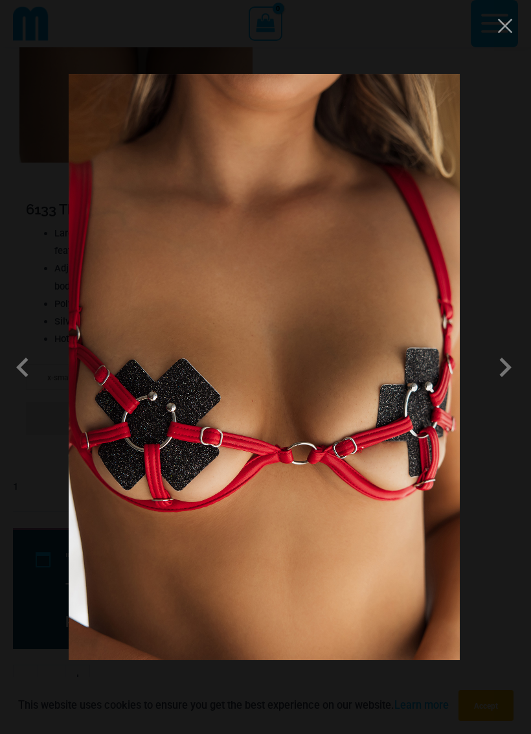
click at [502, 361] on span at bounding box center [505, 367] width 39 height 39
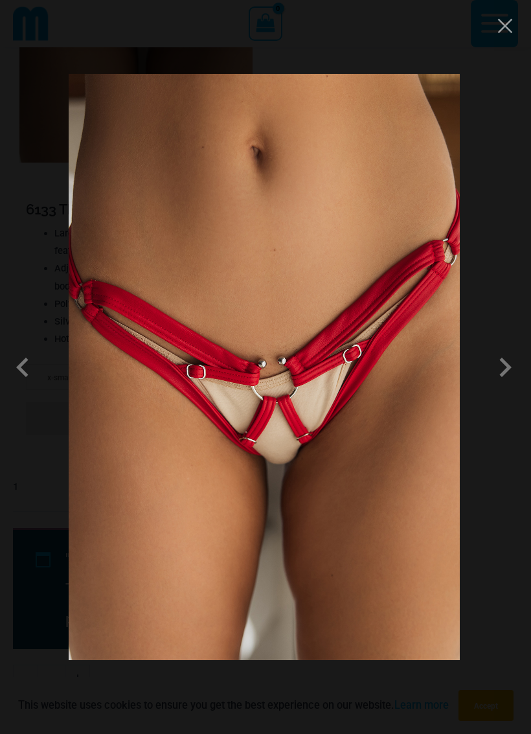
click at [495, 17] on button "Close" at bounding box center [504, 25] width 19 height 19
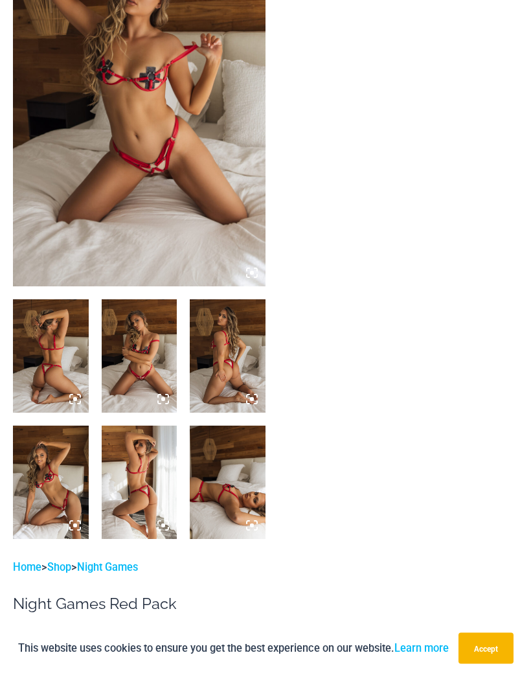
scroll to position [0, 0]
